Goal: Navigation & Orientation: Find specific page/section

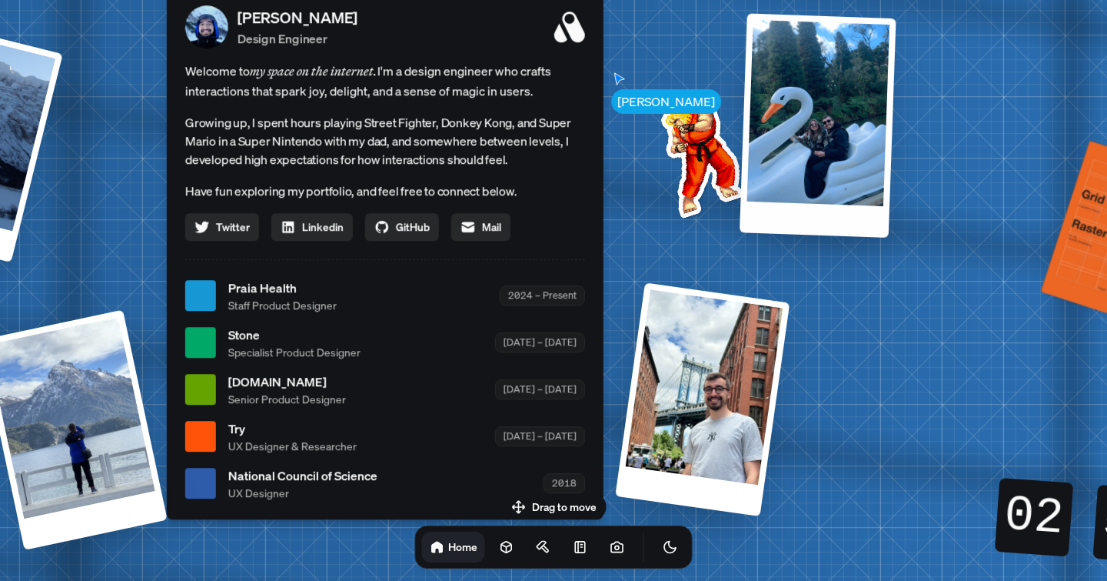
click at [814, 162] on div at bounding box center [818, 125] width 157 height 224
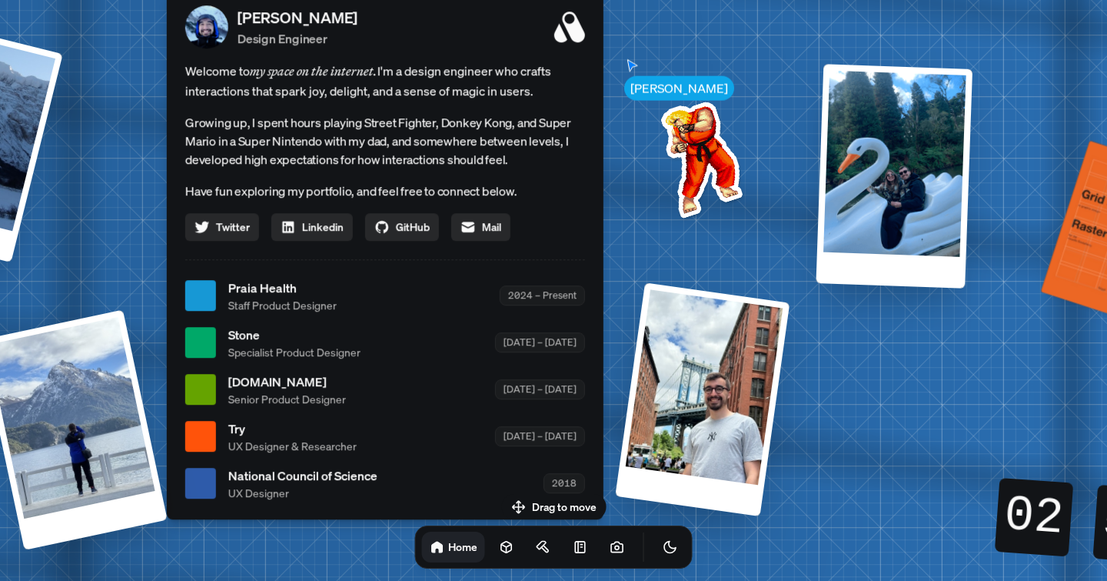
drag, startPoint x: 814, startPoint y: 162, endPoint x: 892, endPoint y: 209, distance: 91.1
click at [892, 209] on div at bounding box center [894, 176] width 157 height 224
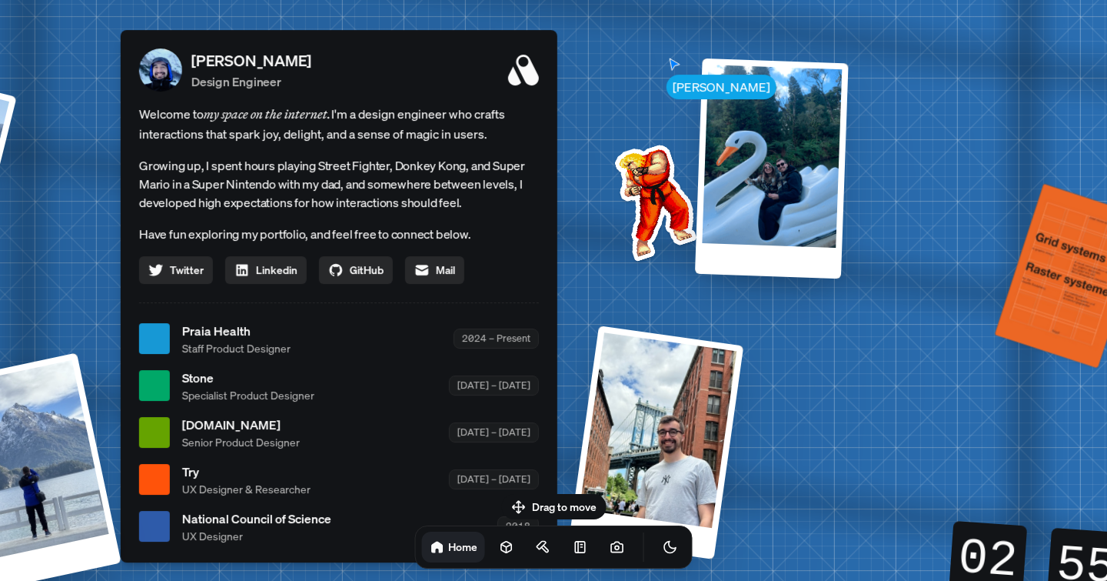
drag, startPoint x: 688, startPoint y: 160, endPoint x: 625, endPoint y: 219, distance: 85.9
click at [625, 219] on img at bounding box center [652, 199] width 155 height 155
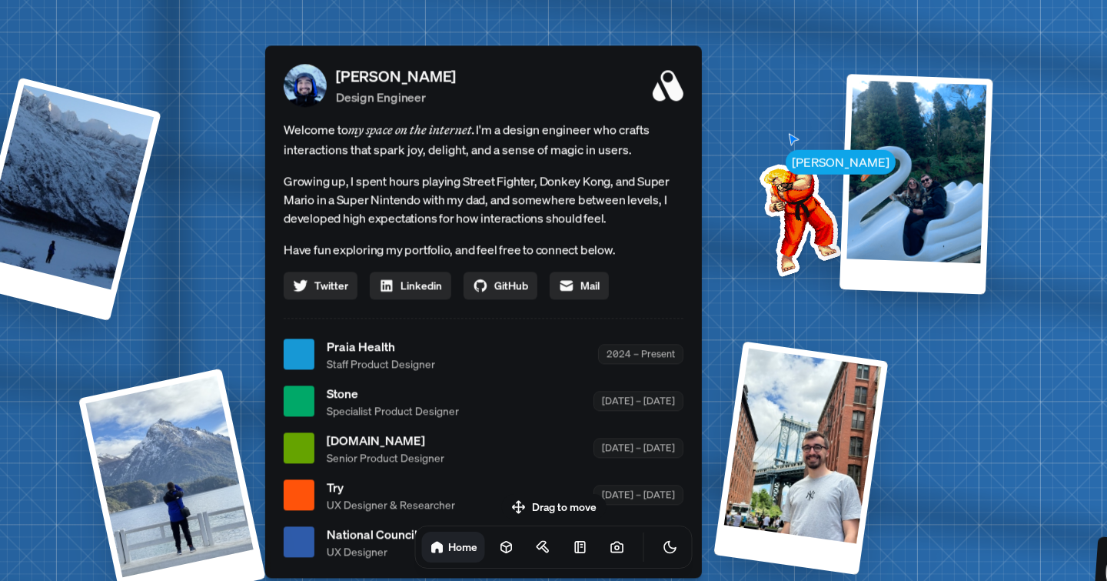
drag, startPoint x: 424, startPoint y: 207, endPoint x: 595, endPoint y: 208, distance: 171.5
click at [595, 208] on p "Growing up, I spent hours playing Street Fighter, Donkey Kong, and Super Mario …" at bounding box center [484, 198] width 400 height 55
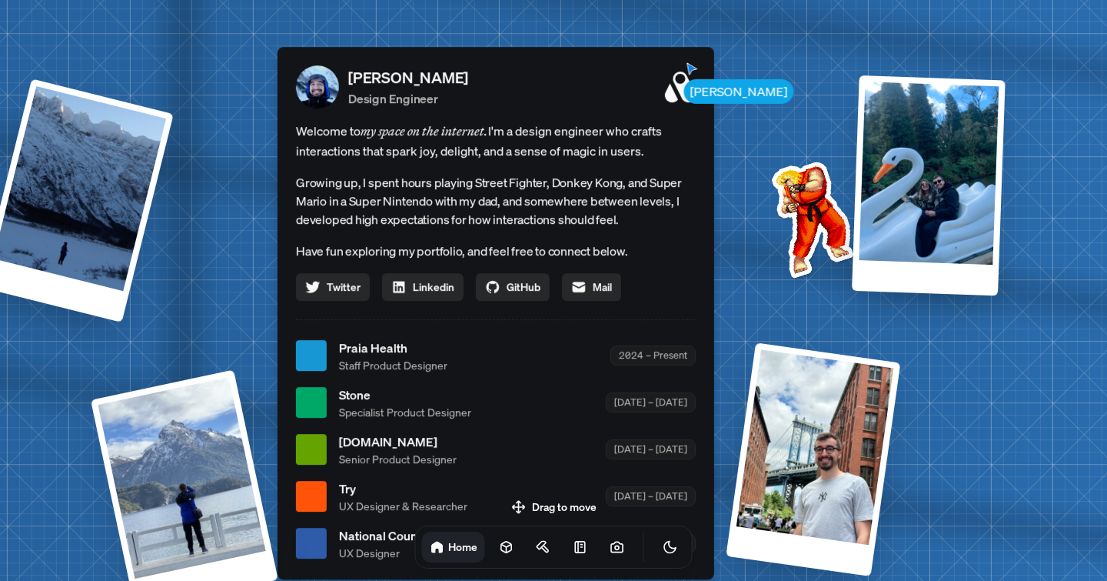
click at [714, 75] on div "[PERSON_NAME] Design Engineer Welcome to my space on the internet. I'm a design…" at bounding box center [496, 313] width 437 height 532
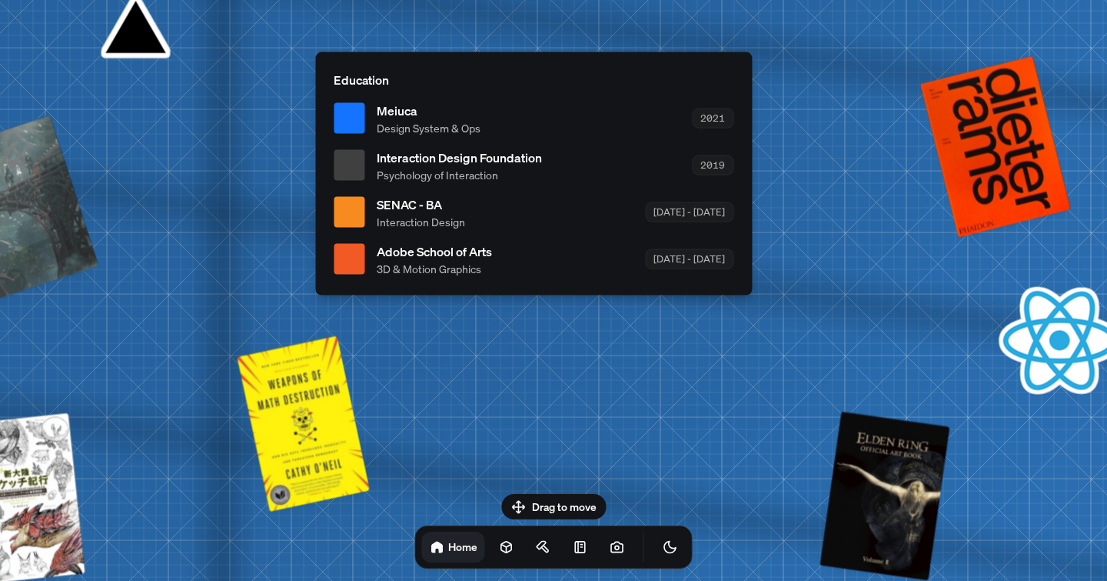
drag, startPoint x: 514, startPoint y: 499, endPoint x: 598, endPoint y: 443, distance: 100.3
click at [598, 0] on body "[PERSON_NAME] [PERSON_NAME] Design Engineer Welcome to my space on the internet…" at bounding box center [553, 0] width 1107 height 0
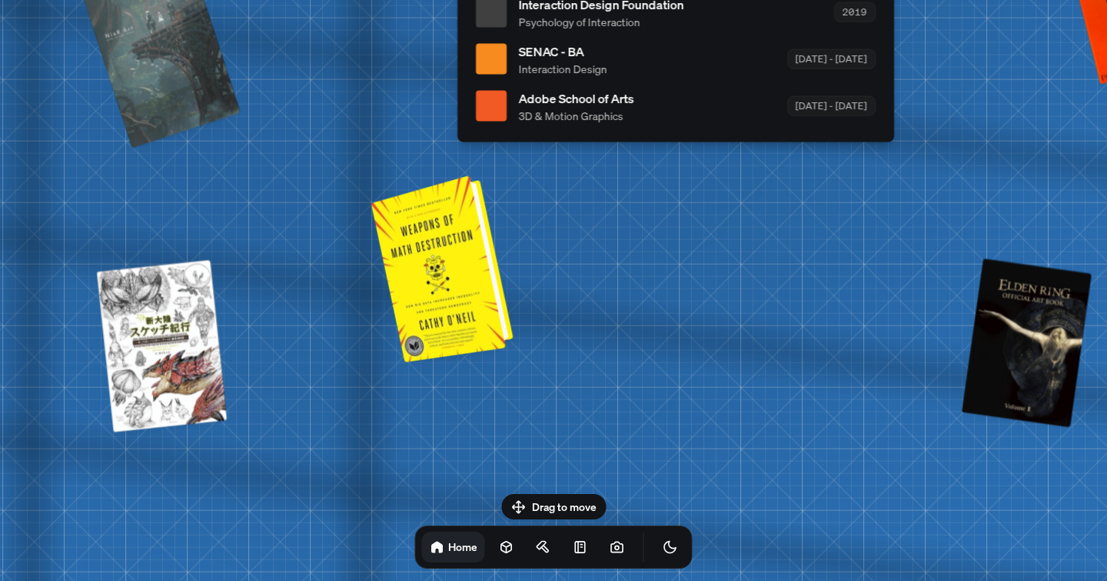
drag, startPoint x: 273, startPoint y: 409, endPoint x: 414, endPoint y: 253, distance: 210.2
click at [414, 253] on div at bounding box center [445, 266] width 130 height 179
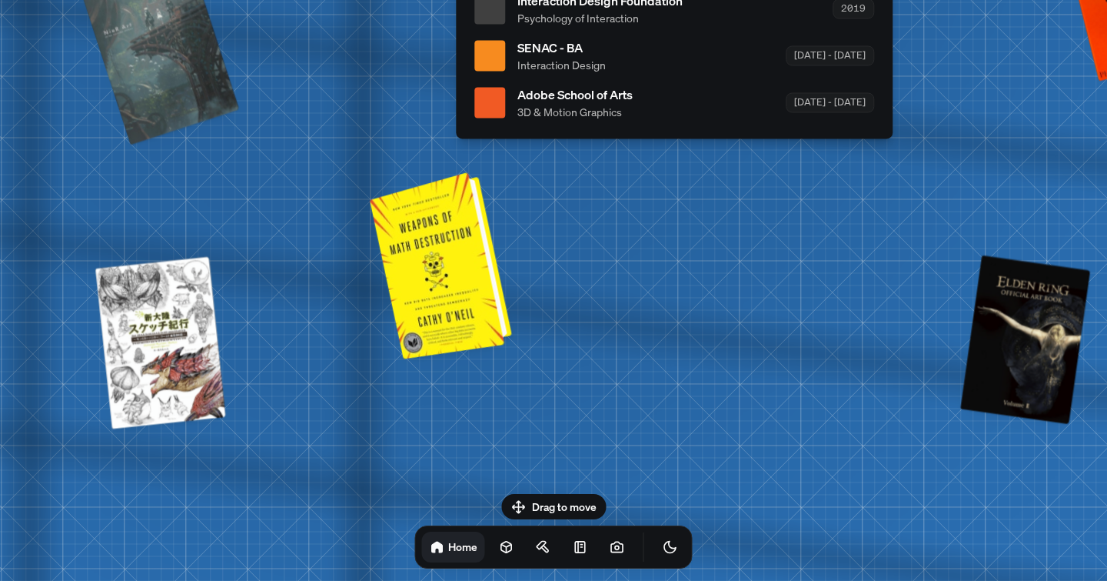
click at [441, 278] on div at bounding box center [443, 263] width 130 height 179
drag, startPoint x: 481, startPoint y: 277, endPoint x: 354, endPoint y: 321, distance: 134.5
click at [378, 321] on div at bounding box center [443, 263] width 130 height 179
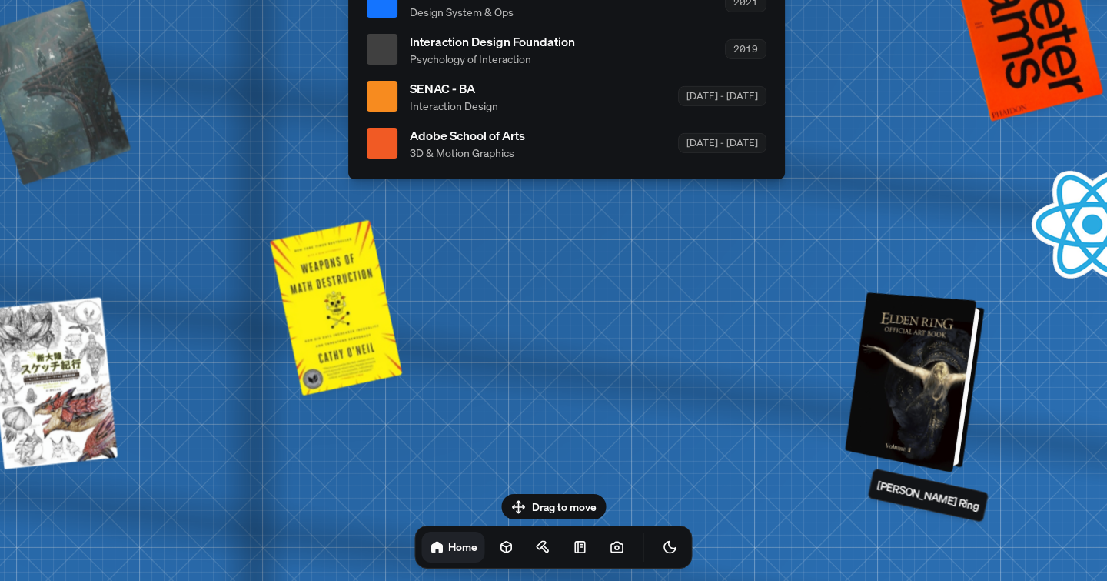
click at [926, 374] on div at bounding box center [918, 382] width 128 height 173
